Goal: Transaction & Acquisition: Purchase product/service

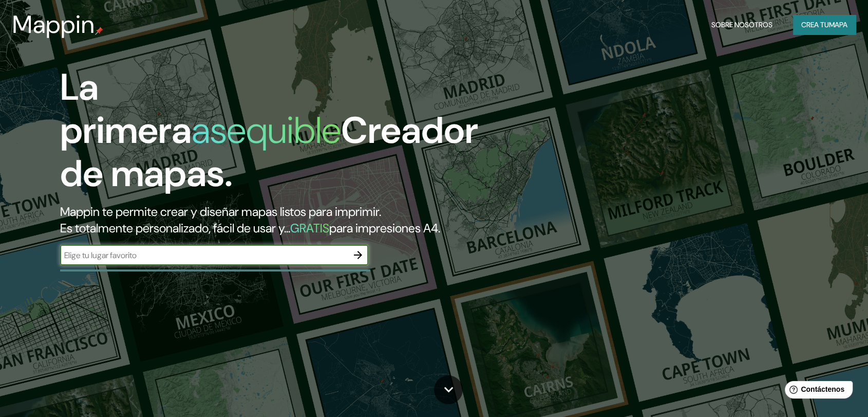
click at [237, 253] on input "text" at bounding box center [204, 255] width 288 height 12
type input "[GEOGRAPHIC_DATA], [GEOGRAPHIC_DATA]"
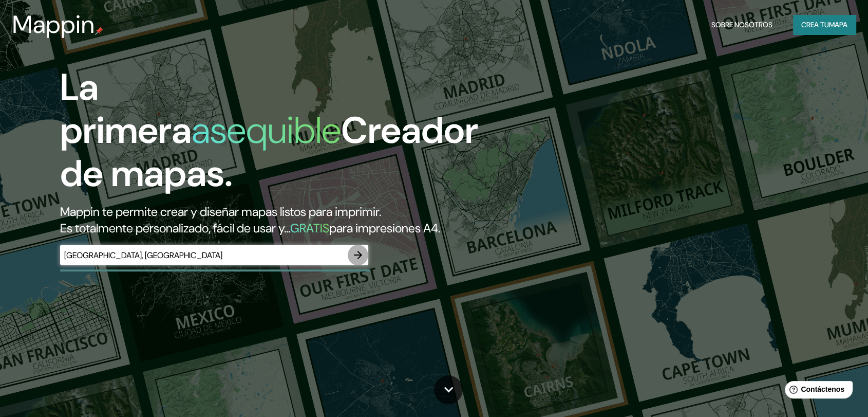
click at [358, 250] on icon "button" at bounding box center [358, 255] width 12 height 12
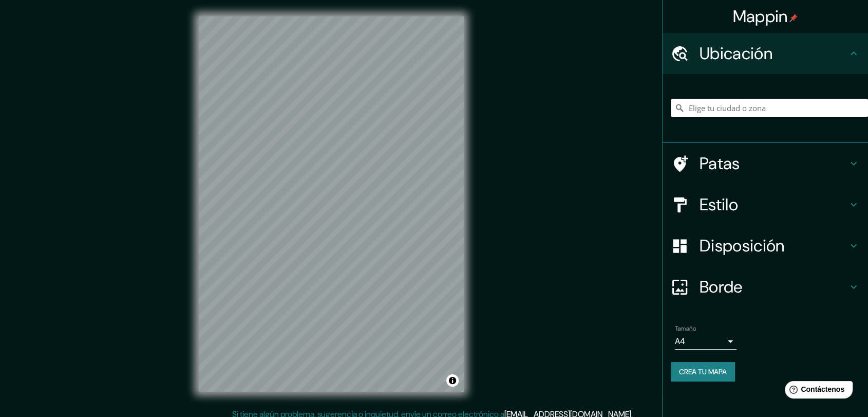
click at [715, 111] on input "Elige tu ciudad o zona" at bounding box center [769, 108] width 197 height 19
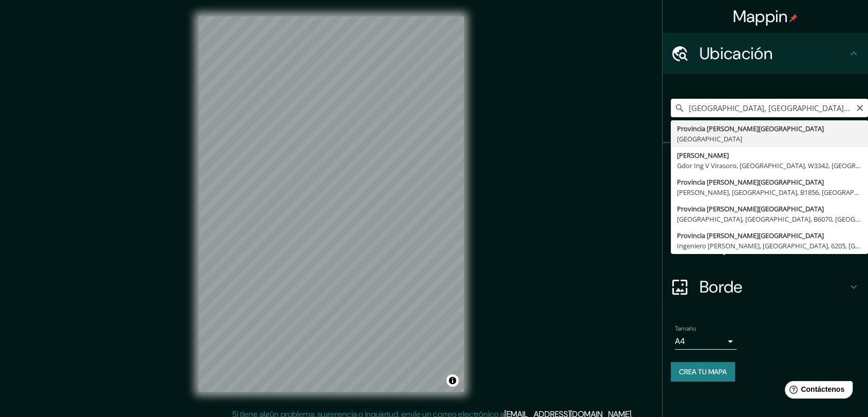
type input "[GEOGRAPHIC_DATA][PERSON_NAME], [GEOGRAPHIC_DATA]"
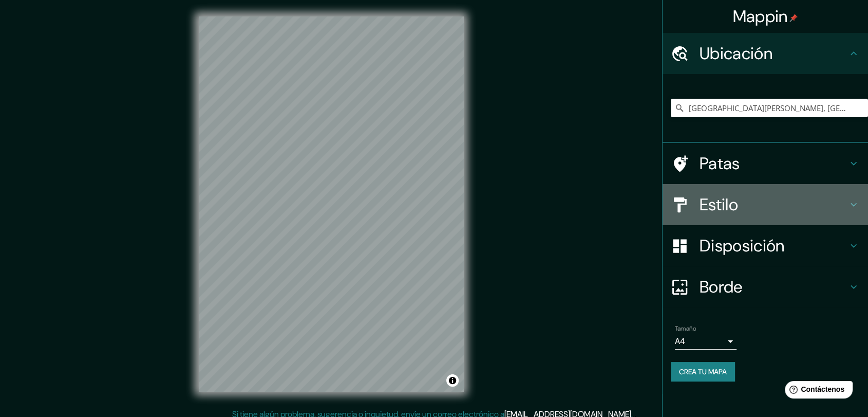
click at [785, 202] on h4 "Estilo" at bounding box center [774, 204] width 148 height 21
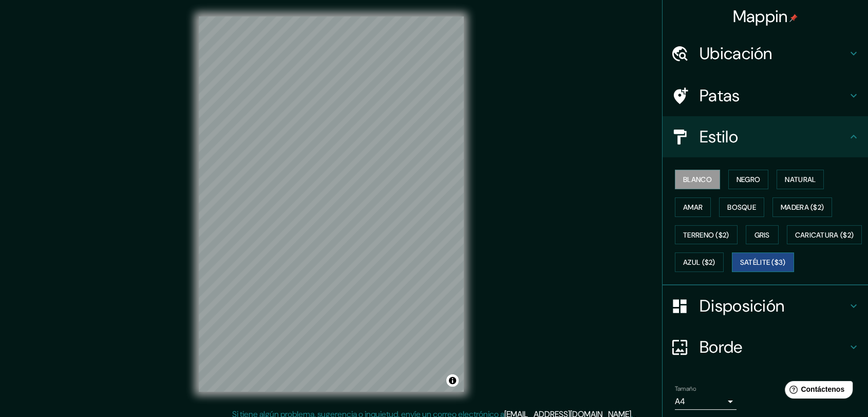
click at [741, 267] on font "Satélite ($3)" at bounding box center [764, 262] width 46 height 9
click at [708, 225] on button "Terreno ($2)" at bounding box center [706, 235] width 63 height 20
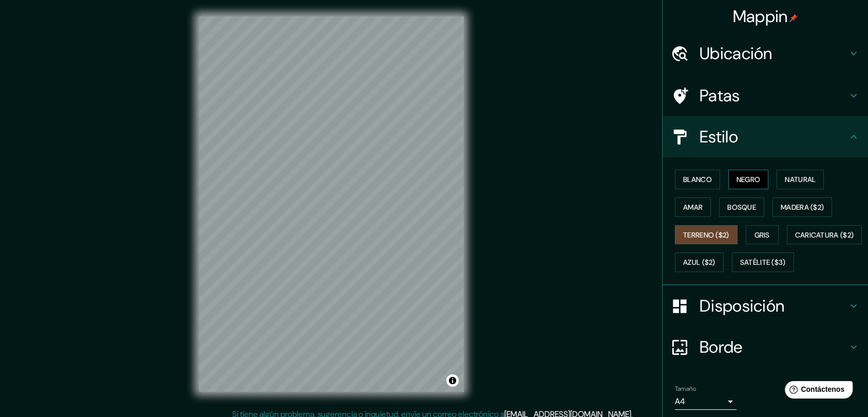
click at [737, 181] on font "Negro" at bounding box center [749, 179] width 24 height 9
click at [691, 181] on font "Blanco" at bounding box center [697, 179] width 29 height 9
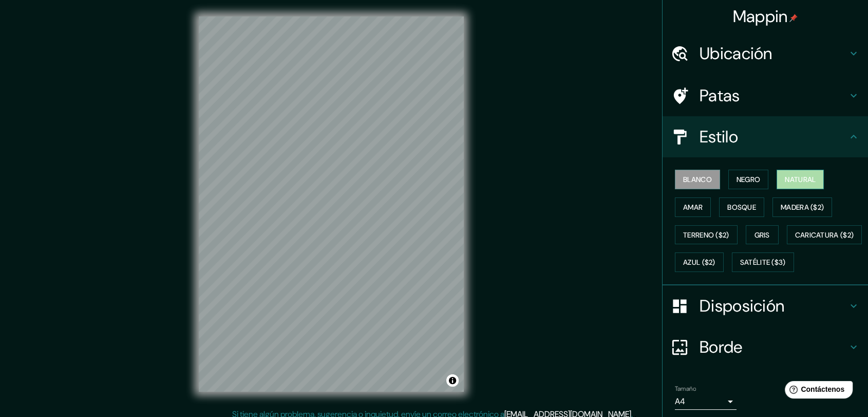
click at [794, 182] on font "Natural" at bounding box center [800, 179] width 31 height 9
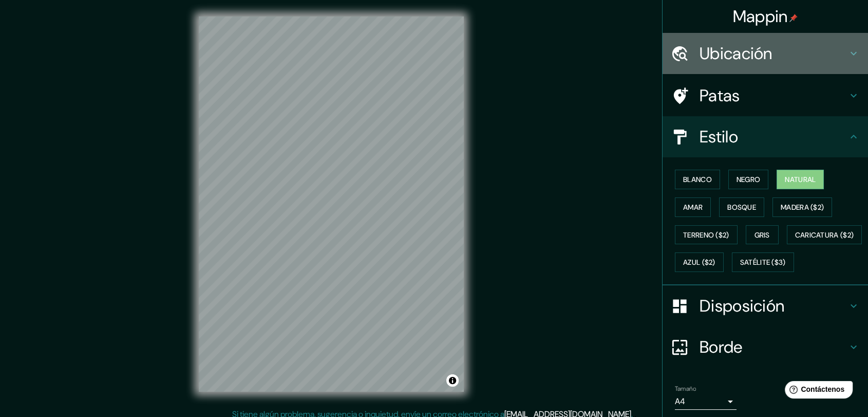
click at [754, 59] on font "Ubicación" at bounding box center [736, 54] width 73 height 22
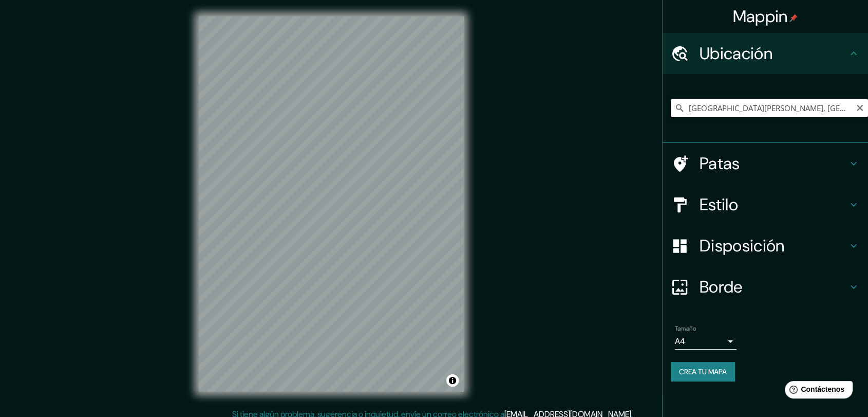
click at [769, 112] on input "[GEOGRAPHIC_DATA][PERSON_NAME], [GEOGRAPHIC_DATA]" at bounding box center [769, 108] width 197 height 19
click at [814, 104] on input "[GEOGRAPHIC_DATA][PERSON_NAME], [GEOGRAPHIC_DATA]" at bounding box center [769, 108] width 197 height 19
click at [755, 204] on h4 "Estilo" at bounding box center [774, 204] width 148 height 21
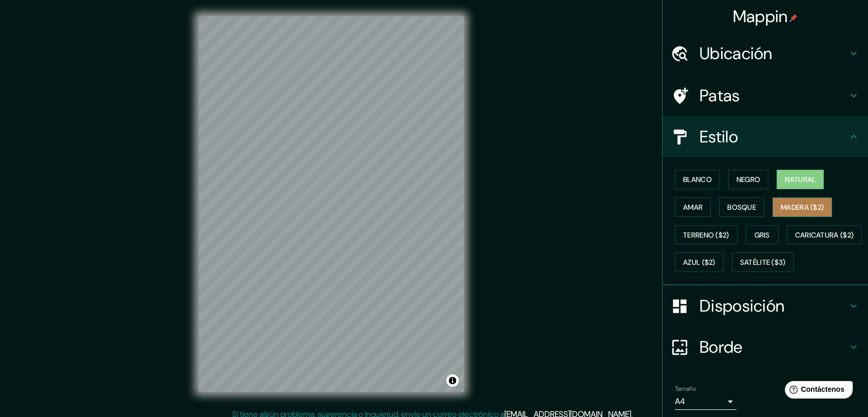
click at [788, 200] on font "Madera ($2)" at bounding box center [802, 206] width 43 height 13
click at [510, 288] on div "Mappin Ubicación [GEOGRAPHIC_DATA][PERSON_NAME], [GEOGRAPHIC_DATA] Patas Estilo…" at bounding box center [434, 212] width 868 height 424
click at [571, 321] on div "Mappin Ubicación [GEOGRAPHIC_DATA][PERSON_NAME], [GEOGRAPHIC_DATA] Patas Estilo…" at bounding box center [434, 212] width 868 height 424
click at [550, 276] on div "Mappin Ubicación [GEOGRAPHIC_DATA][PERSON_NAME], [GEOGRAPHIC_DATA] Patas Estilo…" at bounding box center [434, 212] width 868 height 424
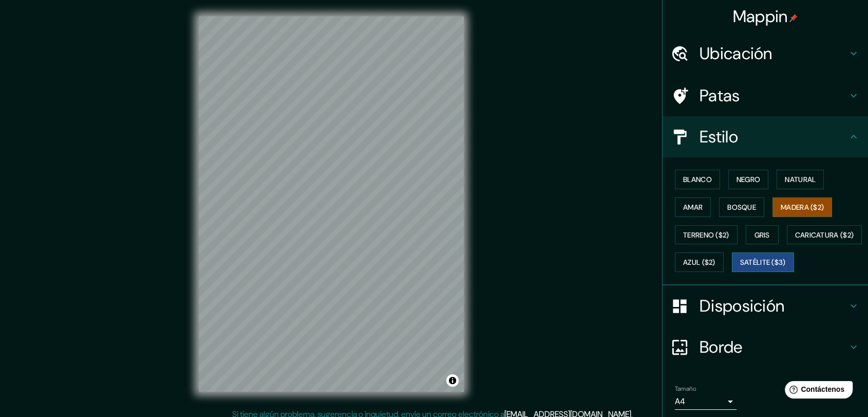
click at [741, 267] on font "Satélite ($3)" at bounding box center [764, 262] width 46 height 9
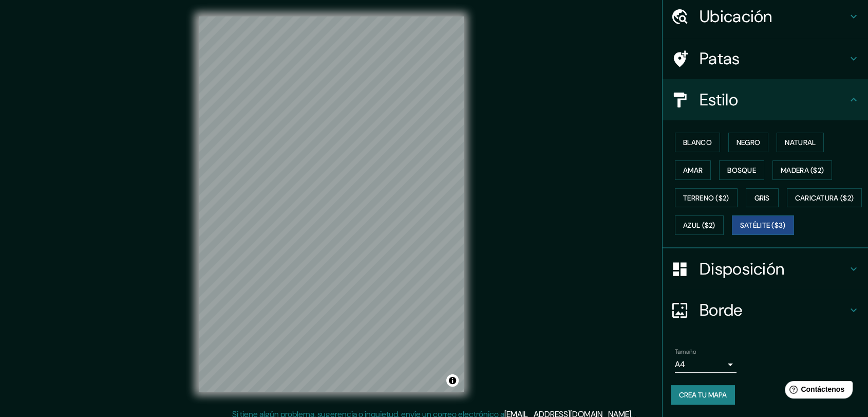
scroll to position [63, 0]
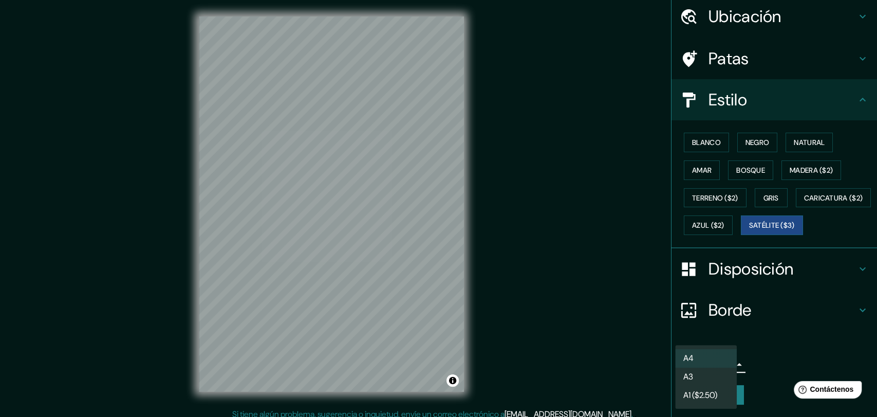
click at [720, 363] on body "Mappin Ubicación [GEOGRAPHIC_DATA][PERSON_NAME], [GEOGRAPHIC_DATA] Patas Estilo…" at bounding box center [438, 208] width 877 height 417
click at [709, 375] on li "A3" at bounding box center [706, 376] width 62 height 19
type input "a4"
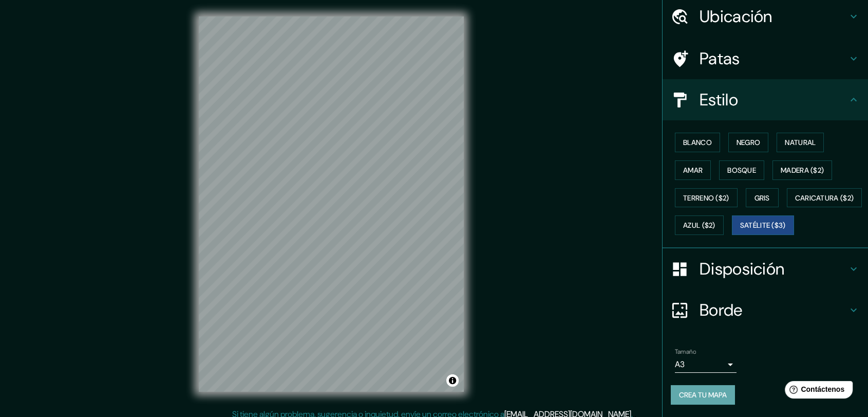
click at [699, 393] on font "Crea tu mapa" at bounding box center [703, 394] width 48 height 9
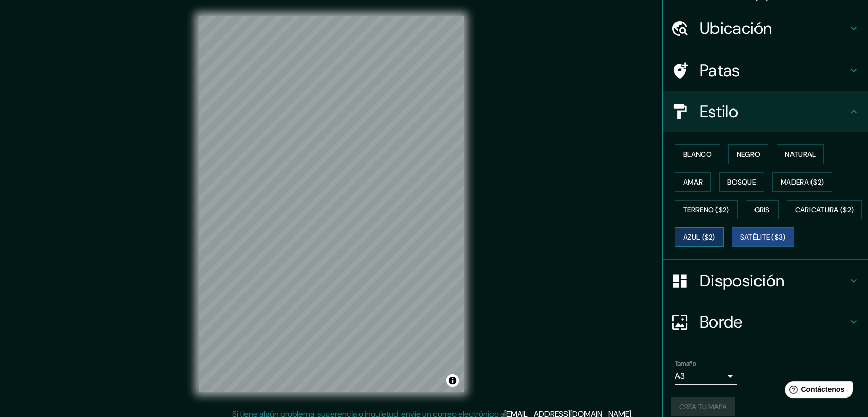
click at [716, 230] on font "Azul ($2)" at bounding box center [699, 236] width 32 height 13
click at [796, 214] on font "Caricatura ($2)" at bounding box center [825, 209] width 59 height 9
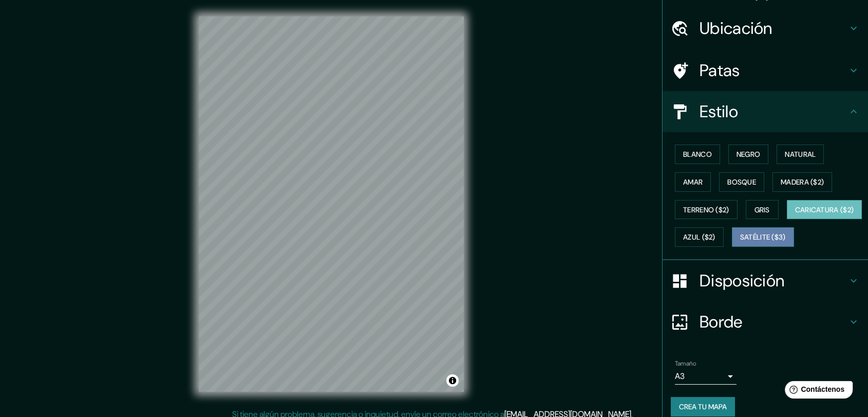
click at [741, 242] on font "Satélite ($3)" at bounding box center [764, 237] width 46 height 9
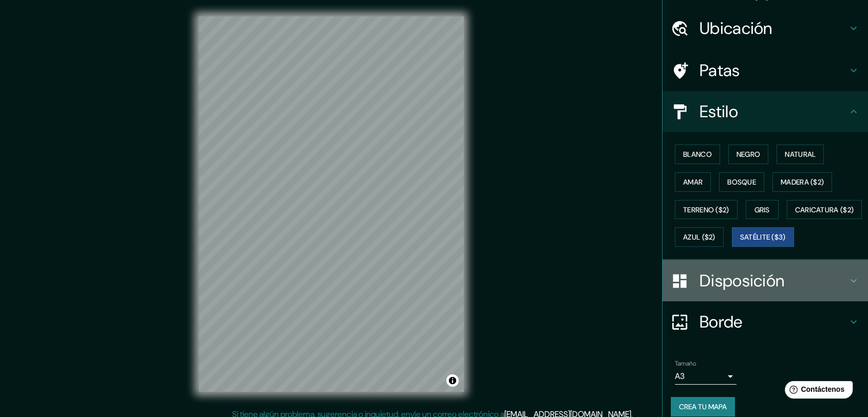
click at [742, 291] on font "Disposición" at bounding box center [742, 281] width 85 height 22
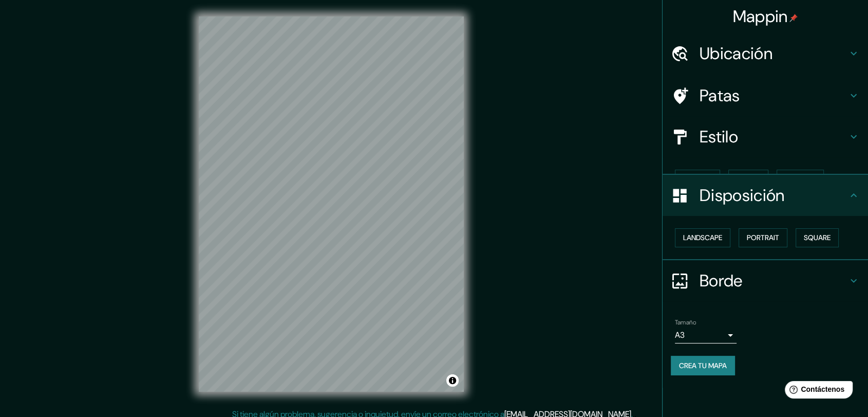
scroll to position [0, 0]
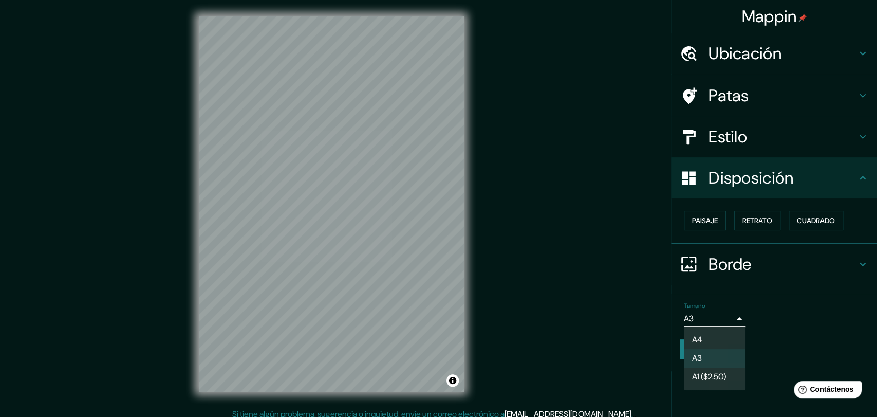
click at [724, 315] on body "Mappin Ubicación Provincia [PERSON_NAME][GEOGRAPHIC_DATA], [GEOGRAPHIC_DATA] Pa…" at bounding box center [438, 208] width 877 height 417
drag, startPoint x: 737, startPoint y: 301, endPoint x: 742, endPoint y: 294, distance: 8.1
click at [738, 301] on div at bounding box center [438, 208] width 877 height 417
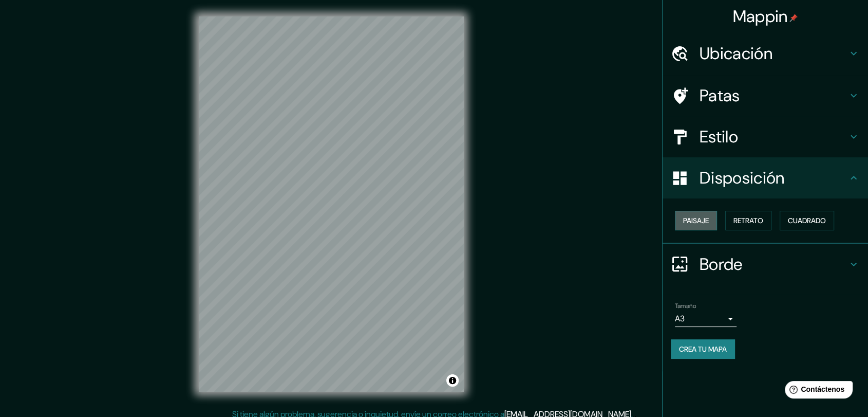
click at [704, 219] on font "Paisaje" at bounding box center [696, 220] width 26 height 9
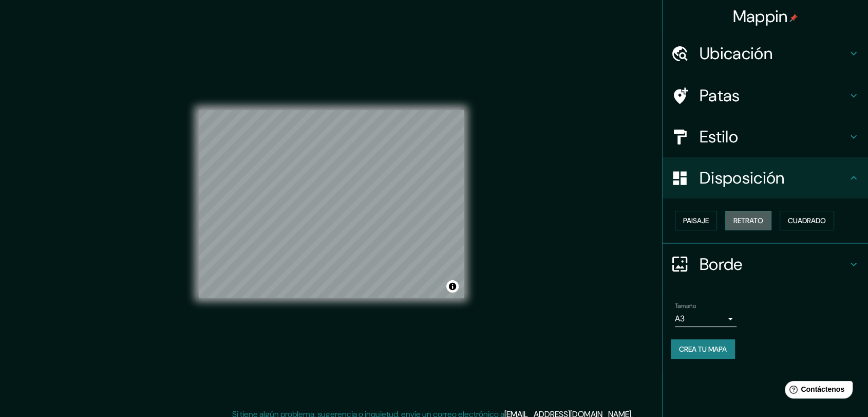
click at [759, 221] on font "Retrato" at bounding box center [749, 220] width 30 height 9
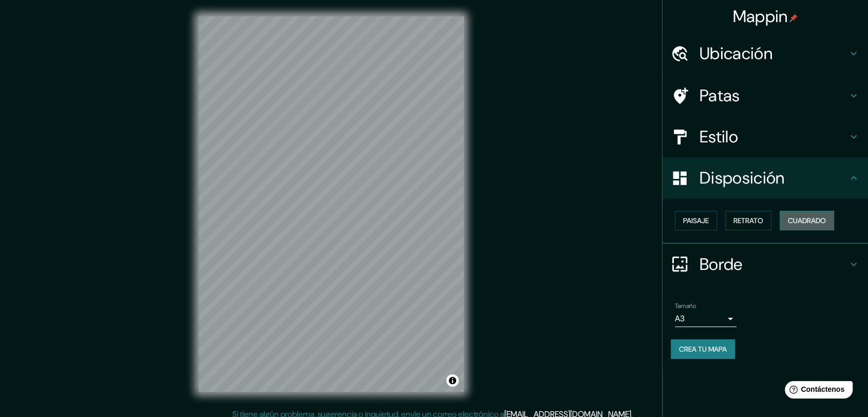
click at [818, 219] on font "Cuadrado" at bounding box center [807, 220] width 38 height 9
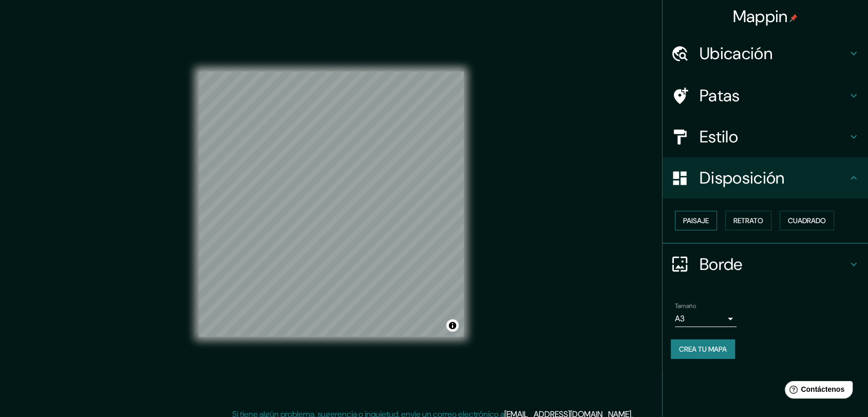
click at [703, 220] on font "Paisaje" at bounding box center [696, 220] width 26 height 9
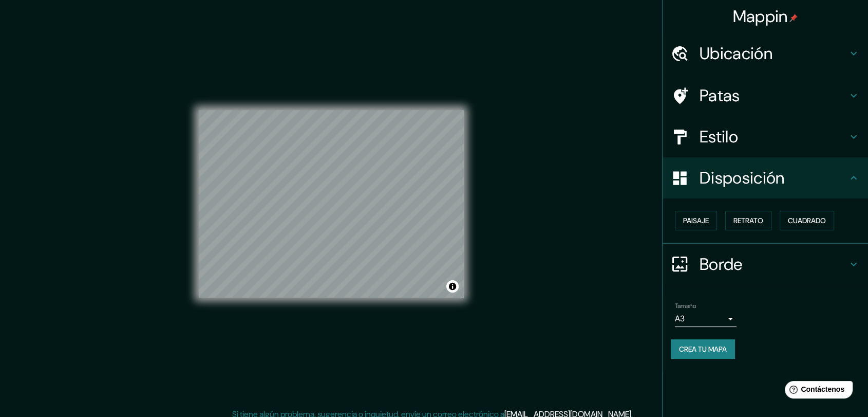
click at [760, 135] on h4 "Estilo" at bounding box center [774, 136] width 148 height 21
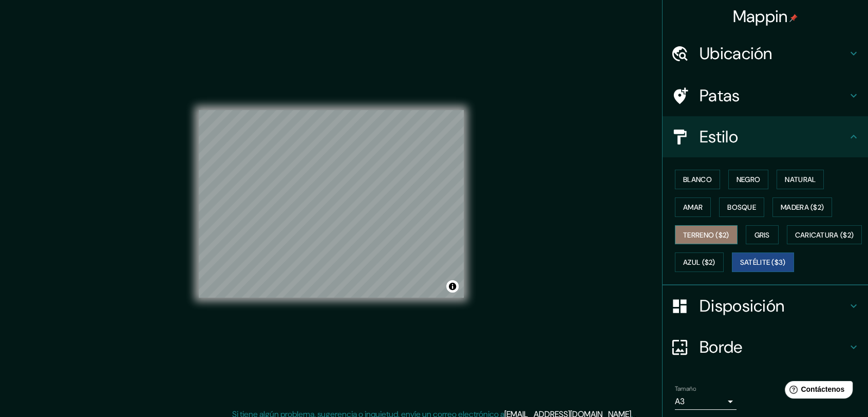
click at [713, 230] on font "Terreno ($2)" at bounding box center [706, 234] width 46 height 9
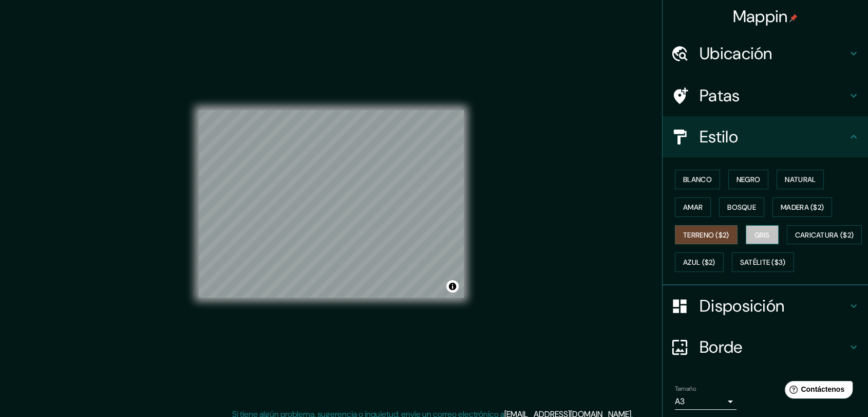
click at [755, 230] on font "Gris" at bounding box center [762, 234] width 15 height 9
click at [790, 207] on font "Madera ($2)" at bounding box center [802, 206] width 43 height 9
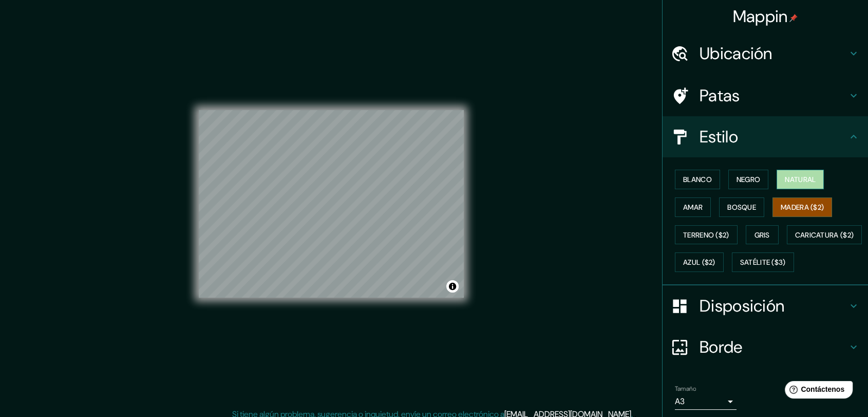
click at [798, 176] on font "Natural" at bounding box center [800, 179] width 31 height 9
click at [695, 198] on button "Amar" at bounding box center [693, 207] width 36 height 20
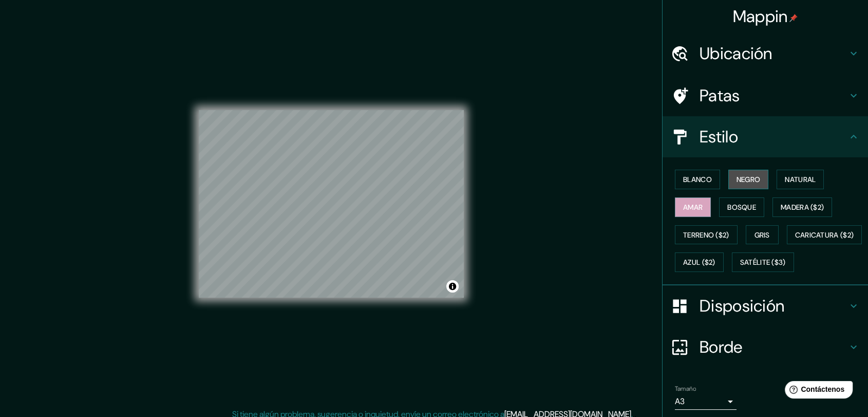
click at [729, 175] on button "Negro" at bounding box center [749, 180] width 41 height 20
click at [697, 179] on font "Blanco" at bounding box center [697, 179] width 29 height 9
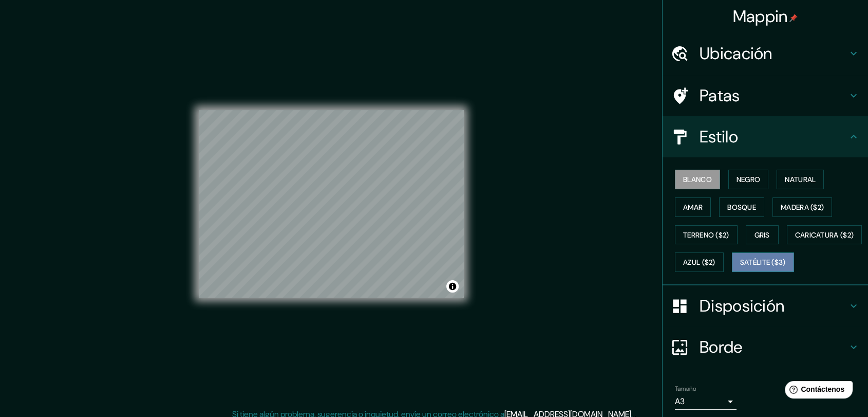
click at [741, 267] on font "Satélite ($3)" at bounding box center [764, 262] width 46 height 9
